Goal: Ask a question

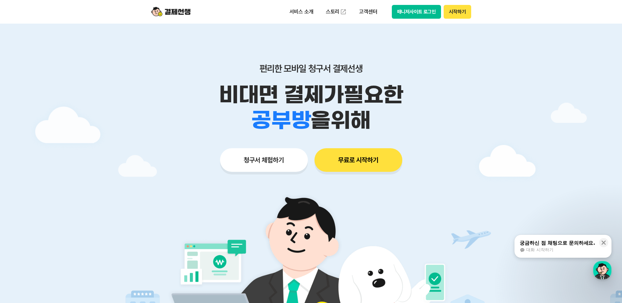
click at [459, 8] on button "시작하기" at bounding box center [457, 12] width 27 height 14
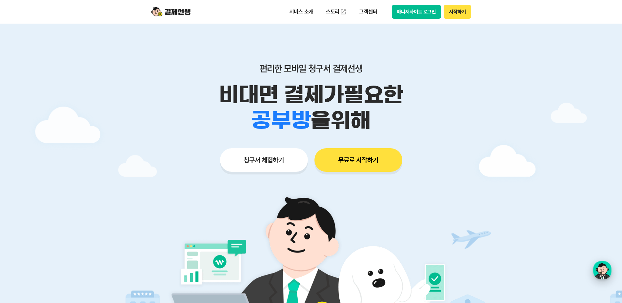
click at [607, 274] on div "button" at bounding box center [603, 270] width 18 height 18
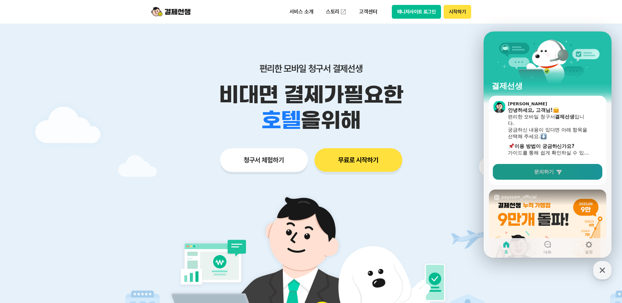
click at [548, 172] on span "문의하기" at bounding box center [545, 172] width 20 height 7
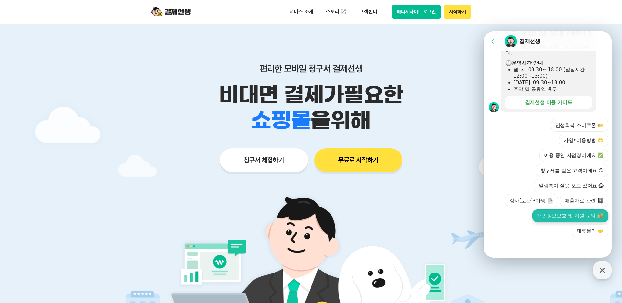
scroll to position [164, 0]
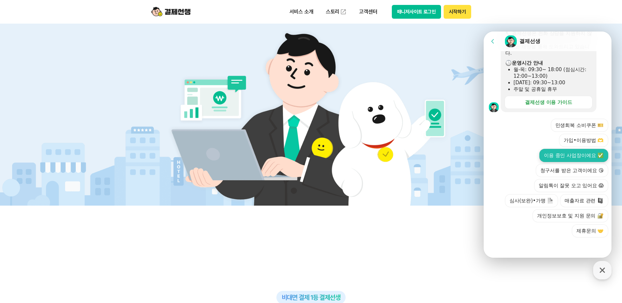
click at [556, 151] on button "이용 중인 사업장이에요 ✅" at bounding box center [574, 155] width 69 height 13
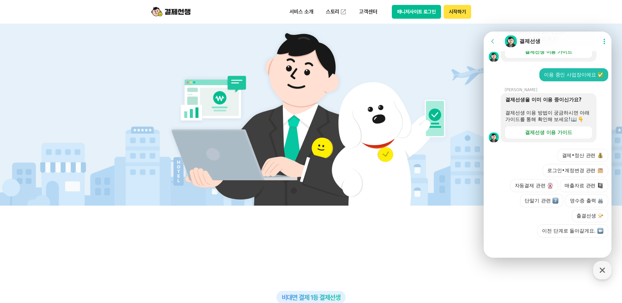
scroll to position [255, 0]
click at [518, 243] on div at bounding box center [549, 247] width 130 height 18
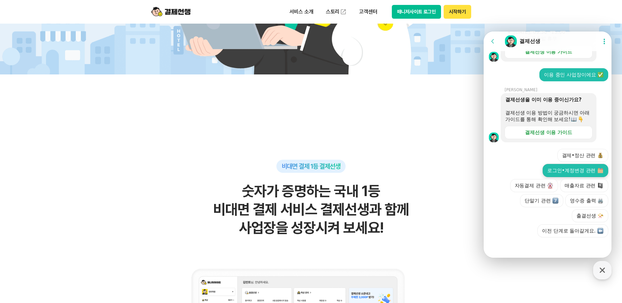
click at [568, 169] on button "로그인•계정변경 관련" at bounding box center [576, 170] width 66 height 13
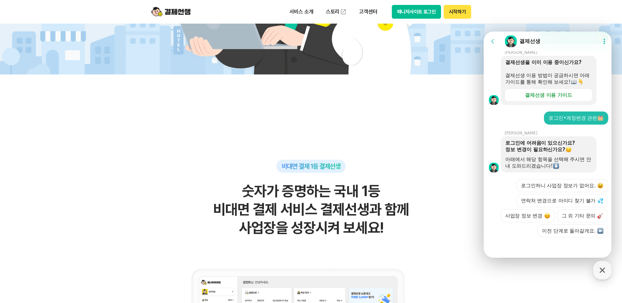
scroll to position [321, 0]
click at [546, 179] on button "로그인하니 사업장 정보가 없어요." at bounding box center [563, 185] width 92 height 13
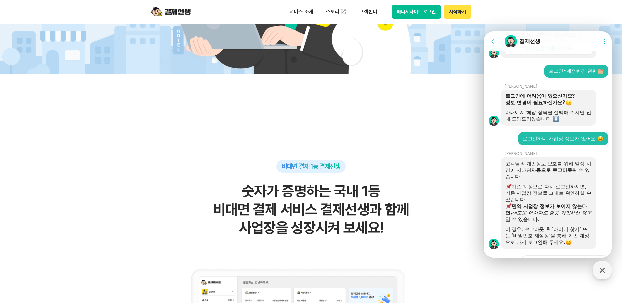
scroll to position [386, 0]
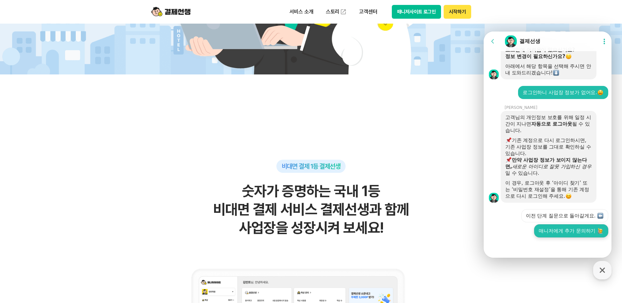
click at [554, 227] on button "매니저에게 추가 문의하기" at bounding box center [572, 230] width 74 height 13
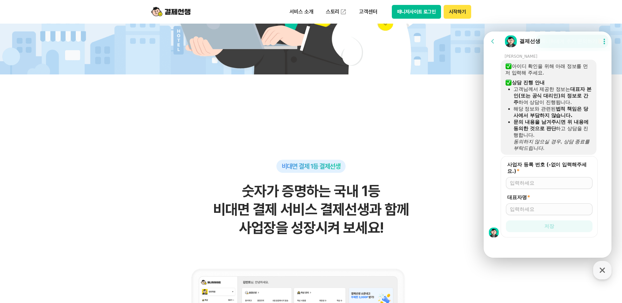
scroll to position [560, 0]
click at [536, 185] on input "사업자 등록 번호 (-없이 입력해주세요.) *" at bounding box center [549, 183] width 79 height 7
type input "5882900705"
drag, startPoint x: 524, startPoint y: 201, endPoint x: 524, endPoint y: 205, distance: 4.6
click at [524, 205] on div "대표자명 *" at bounding box center [549, 204] width 87 height 21
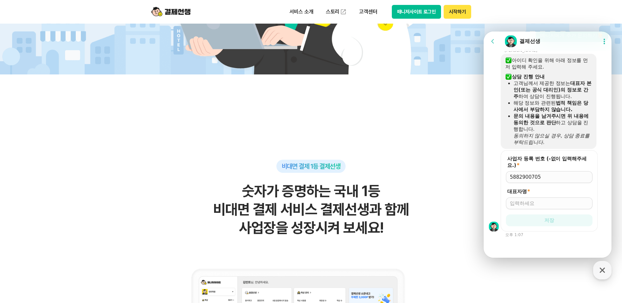
click at [524, 205] on input "대표자명 *" at bounding box center [549, 203] width 79 height 7
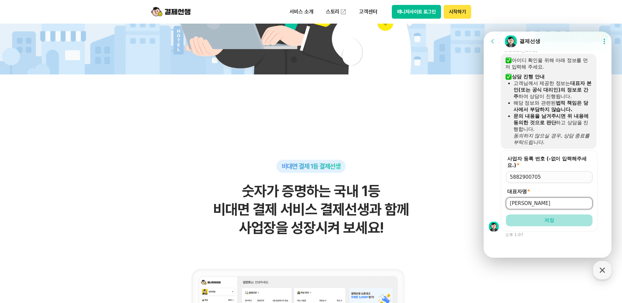
type input "[PERSON_NAME]"
click at [524, 217] on button "저장" at bounding box center [549, 221] width 87 height 12
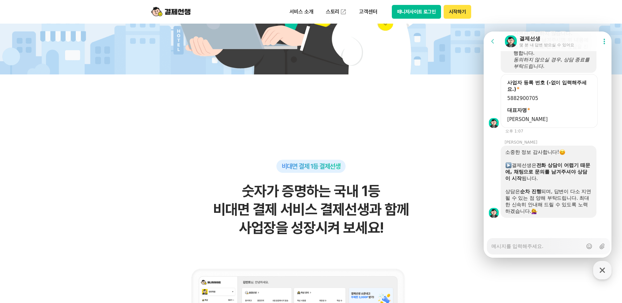
scroll to position [642, 0]
click at [531, 254] on div "Messenger Input Textarea" at bounding box center [537, 247] width 91 height 16
click at [533, 249] on textarea "Messenger Input Textarea" at bounding box center [537, 244] width 91 height 11
type textarea "x"
